Goal: Register for event/course

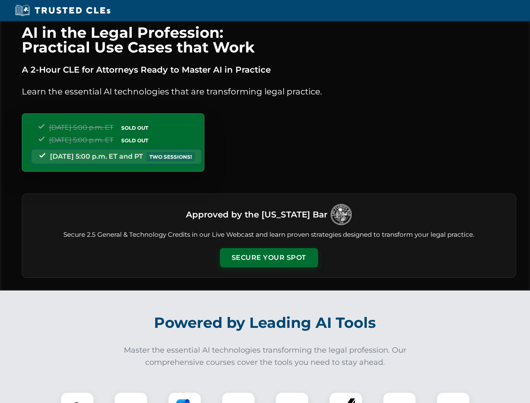
click at [268, 258] on button "Secure Your Spot" at bounding box center [269, 257] width 98 height 19
click at [77, 397] on img at bounding box center [77, 408] width 24 height 24
click at [131, 397] on div at bounding box center [131, 409] width 34 height 34
click at [185, 397] on div at bounding box center [185, 409] width 34 height 34
